Goal: Task Accomplishment & Management: Use online tool/utility

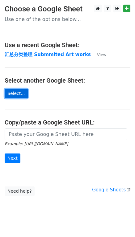
click at [22, 93] on link "Select..." at bounding box center [16, 94] width 23 height 10
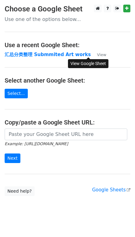
click at [97, 54] on small "View" at bounding box center [101, 54] width 9 height 5
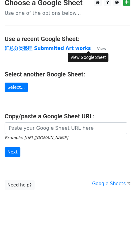
scroll to position [7, 0]
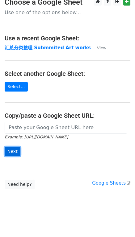
click at [9, 154] on input "Next" at bounding box center [13, 152] width 16 height 10
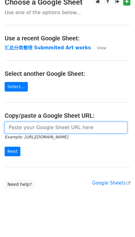
click at [23, 123] on input "url" at bounding box center [66, 128] width 122 height 12
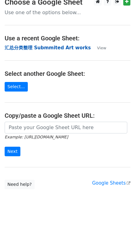
click at [27, 47] on strong "汇总分类整理 Submmited Art works" at bounding box center [48, 48] width 86 height 6
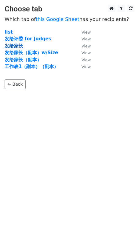
click at [12, 45] on strong "发给家长" at bounding box center [14, 46] width 18 height 6
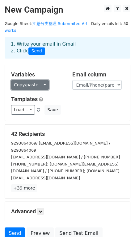
click at [42, 80] on link "Copy/paste..." at bounding box center [30, 85] width 38 height 10
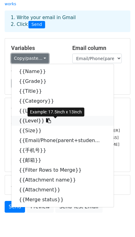
scroll to position [32, 0]
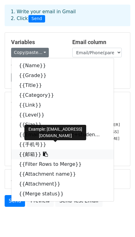
click at [43, 152] on icon at bounding box center [45, 154] width 5 height 5
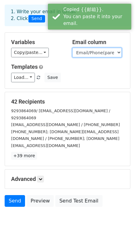
click at [89, 48] on select "Name Grade Title Category Link Level Size Email/Phone(parent+student) 手机号 邮箱 Fi…" at bounding box center [96, 53] width 49 height 10
select select "邮箱"
click at [72, 48] on select "Name Grade Title Category Link Level Size Email/Phone(parent+student) 手机号 邮箱 Fi…" at bounding box center [96, 53] width 49 height 10
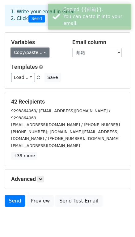
click at [42, 48] on link "Copy/paste..." at bounding box center [30, 53] width 38 height 10
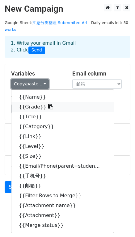
scroll to position [26, 0]
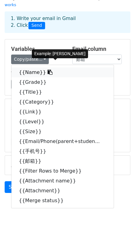
click at [34, 67] on link "{{Name}}" at bounding box center [62, 72] width 102 height 10
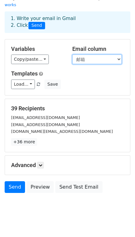
click at [114, 55] on select "Name Grade Title Category Link Level Size Email/Phone(parent+student) 手机号 邮箱 Fi…" at bounding box center [96, 60] width 49 height 10
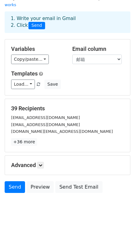
click at [55, 198] on body "New Campaign Daily emails left: 50 Google Sheet: 汇总分类整理 Submmited Art works 1. …" at bounding box center [67, 100] width 135 height 242
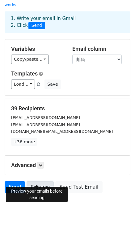
click at [33, 181] on link "Preview" at bounding box center [40, 187] width 27 height 12
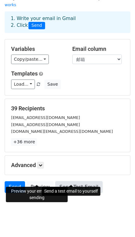
click at [81, 181] on link "Send Test Email" at bounding box center [78, 187] width 47 height 12
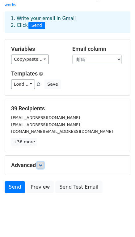
click at [42, 163] on icon at bounding box center [41, 165] width 4 height 4
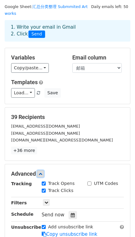
scroll to position [0, 0]
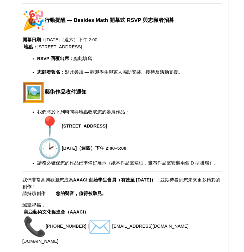
scroll to position [863, 0]
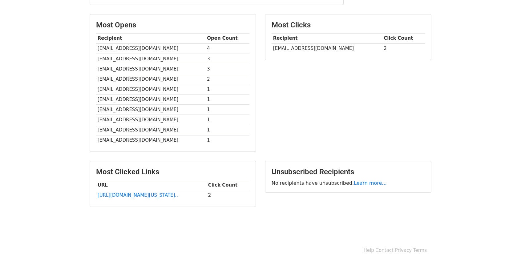
scroll to position [149, 0]
